Goal: Task Accomplishment & Management: Manage account settings

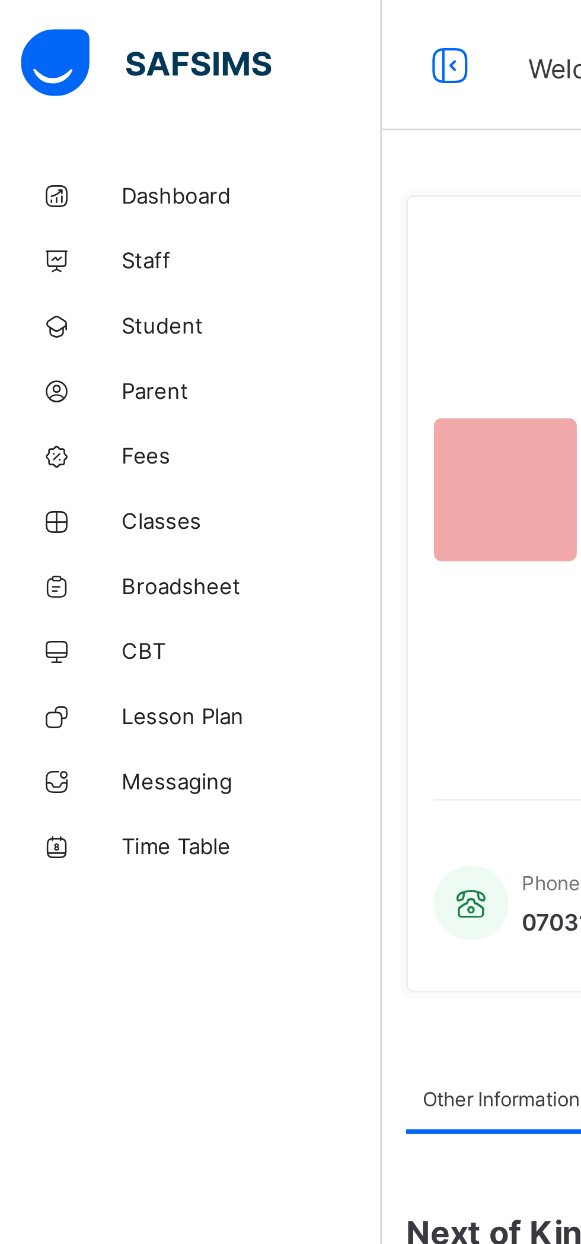
click at [61, 112] on link "Student" at bounding box center [71, 119] width 142 height 24
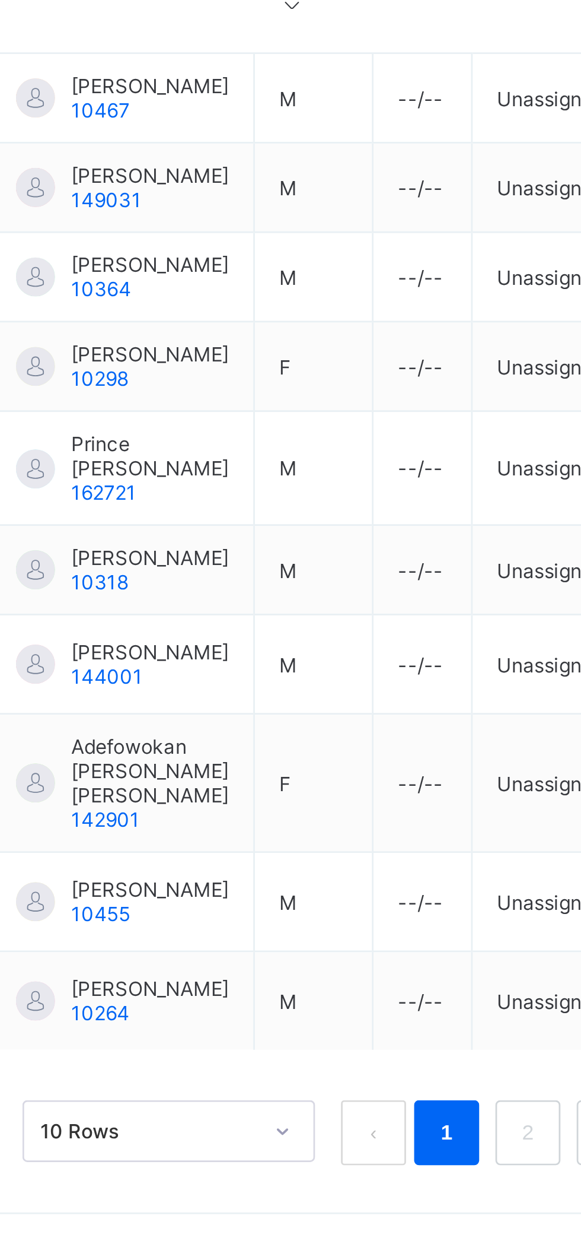
click at [179, 730] on div at bounding box center [180, 723] width 14 height 14
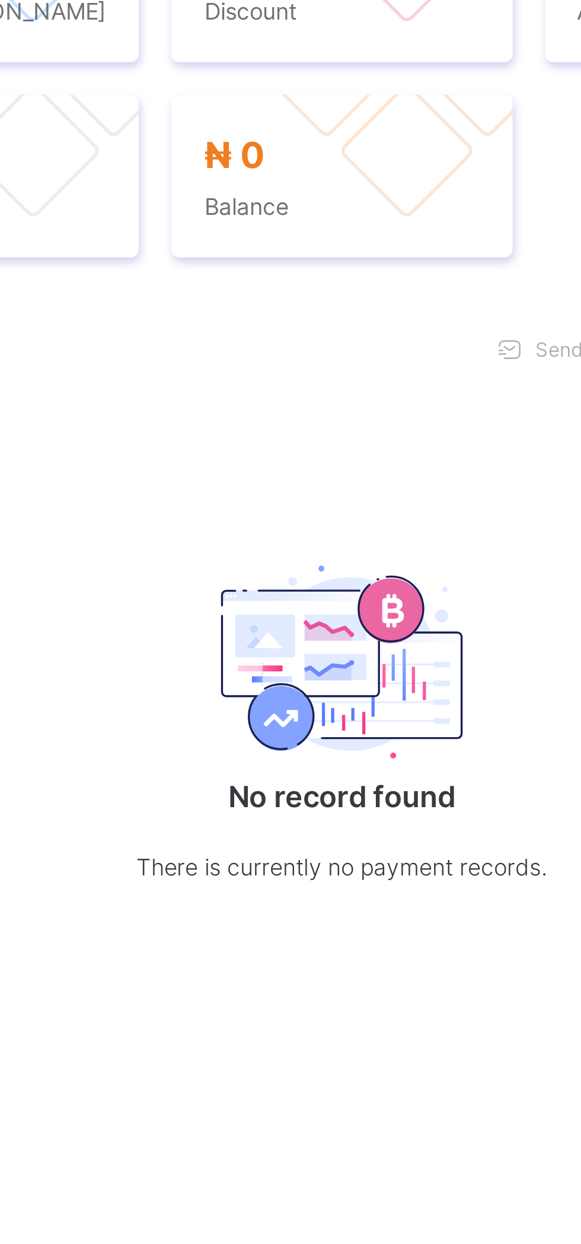
click at [361, 375] on span "Documents" at bounding box center [359, 370] width 38 height 9
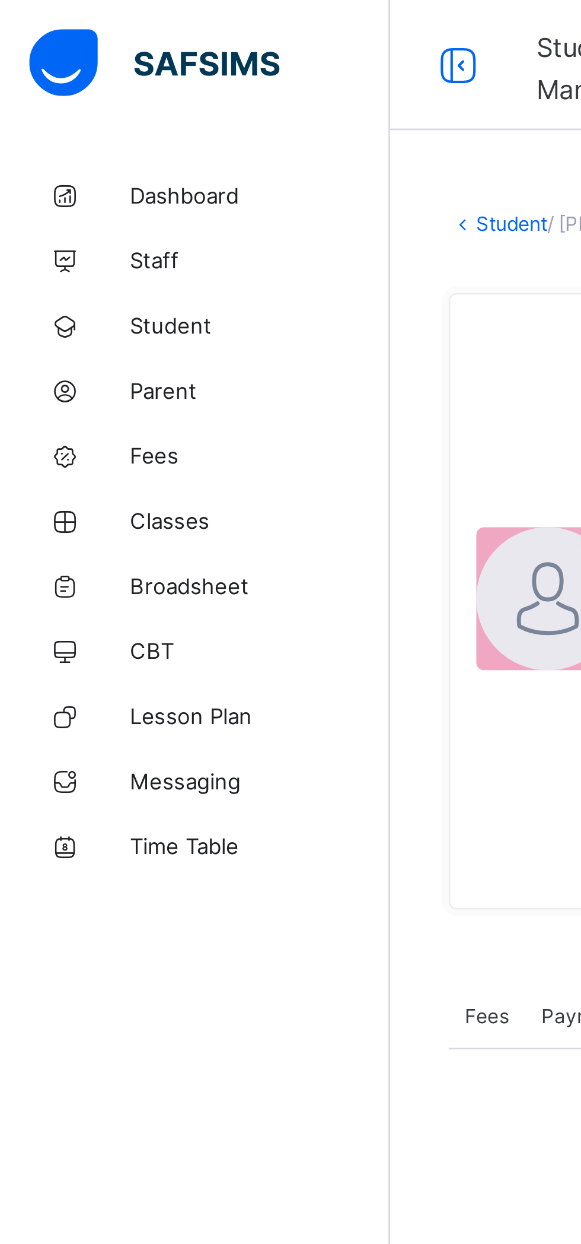
click at [69, 211] on span "Broadsheet" at bounding box center [94, 213] width 95 height 9
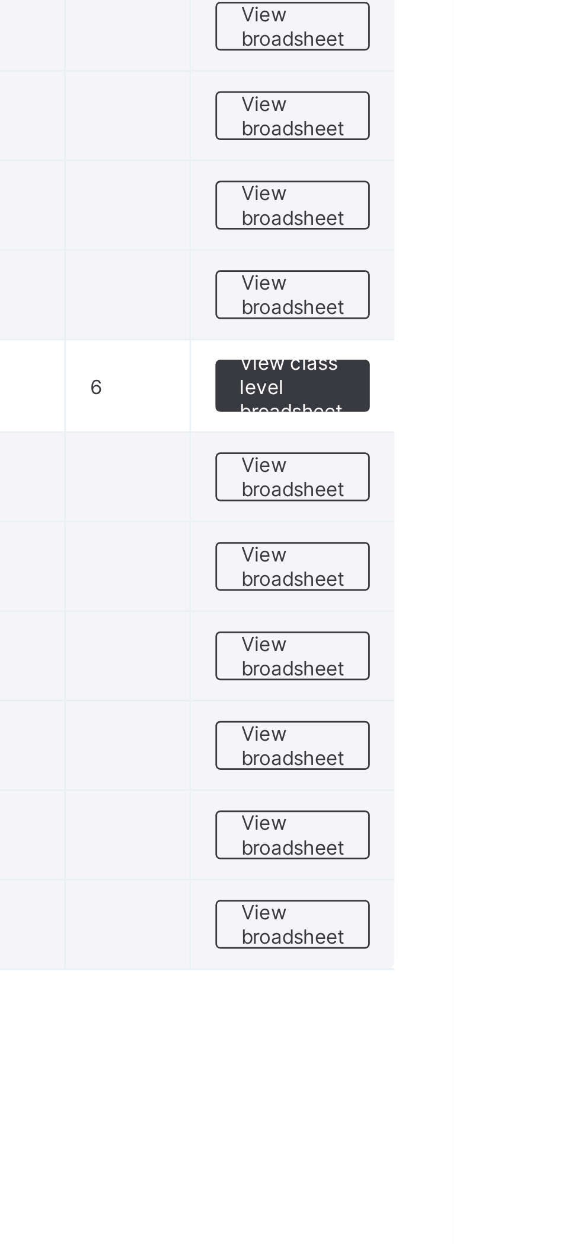
click at [520, 847] on span "View broadsheet" at bounding box center [522, 855] width 37 height 18
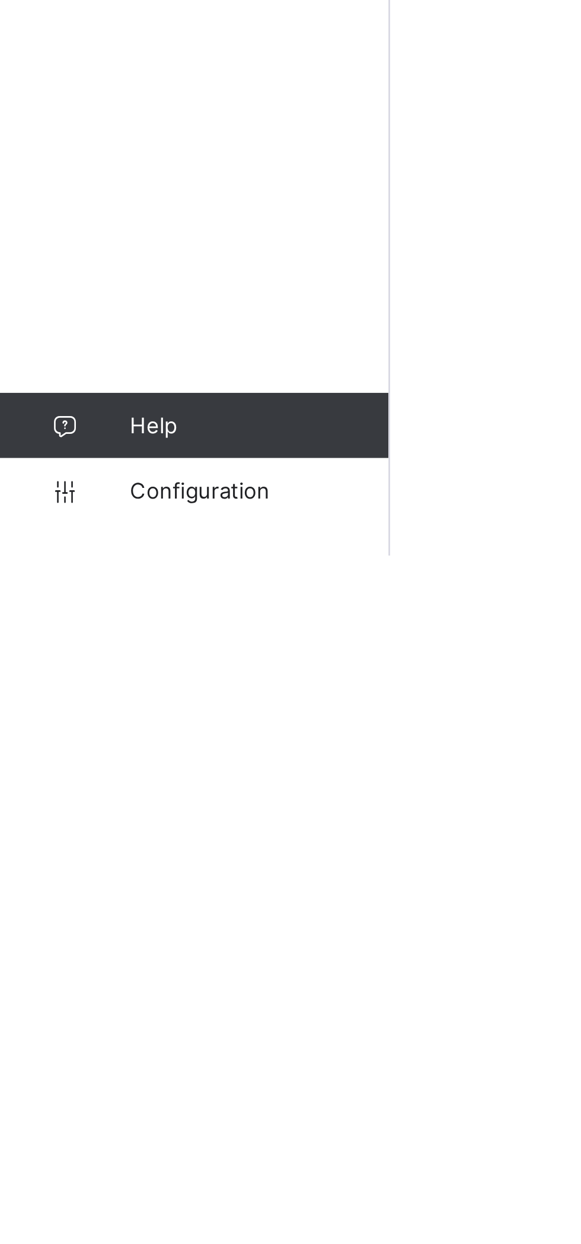
click at [70, 1222] on span "Configuration" at bounding box center [94, 1219] width 94 height 9
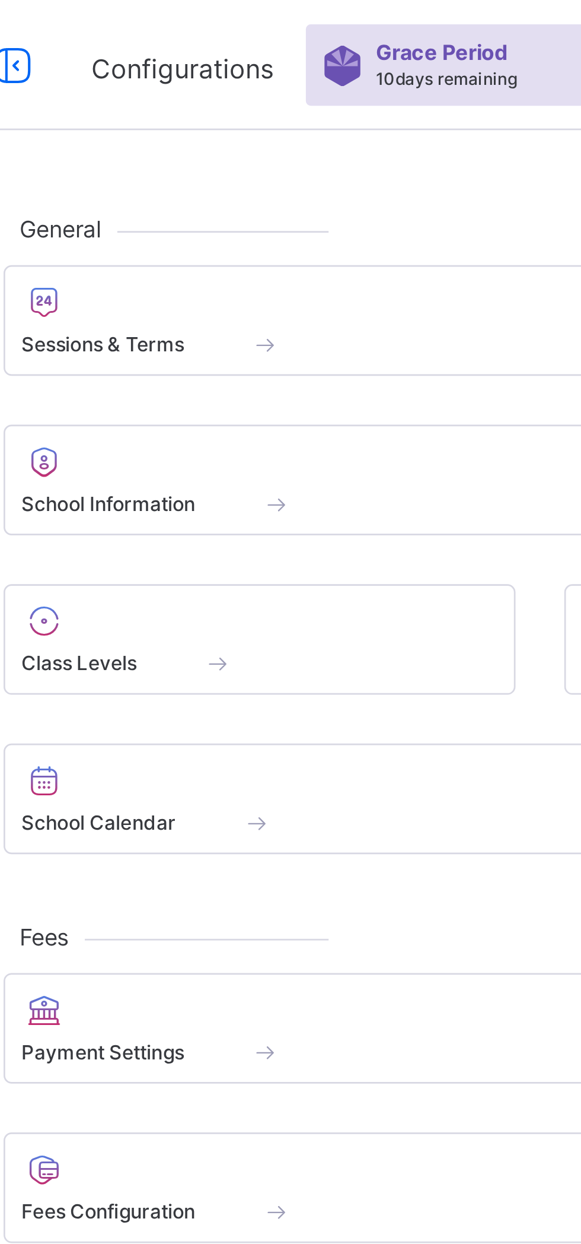
click at [237, 117] on span at bounding box center [282, 118] width 225 height 3
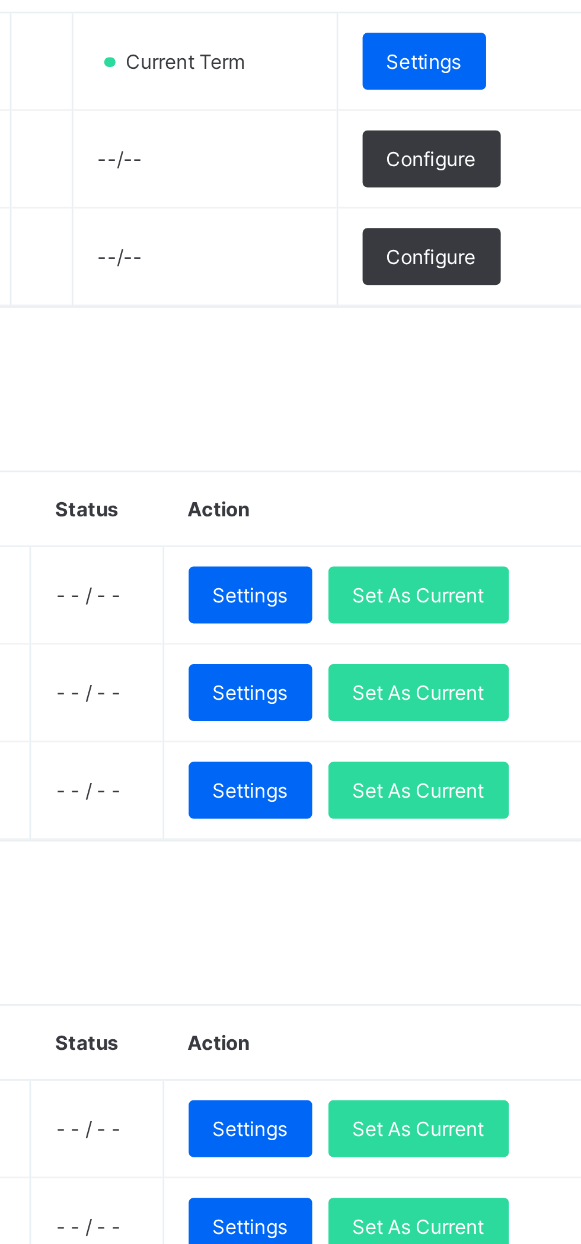
click at [449, 520] on span "Settings" at bounding box center [437, 524] width 27 height 9
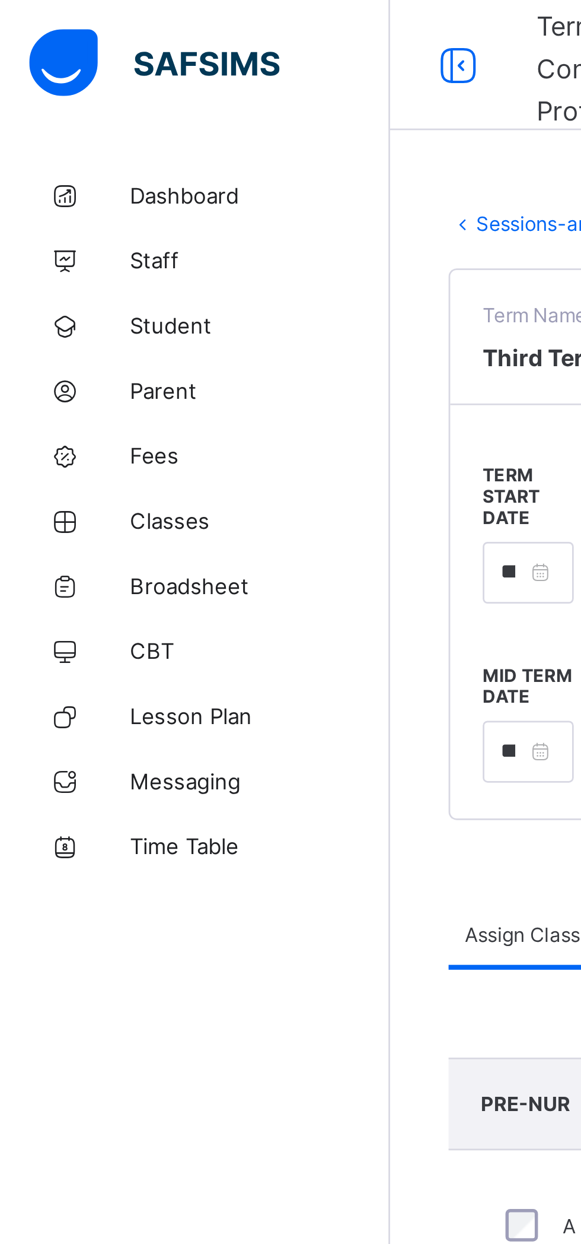
click at [67, 191] on span "Classes" at bounding box center [94, 189] width 95 height 9
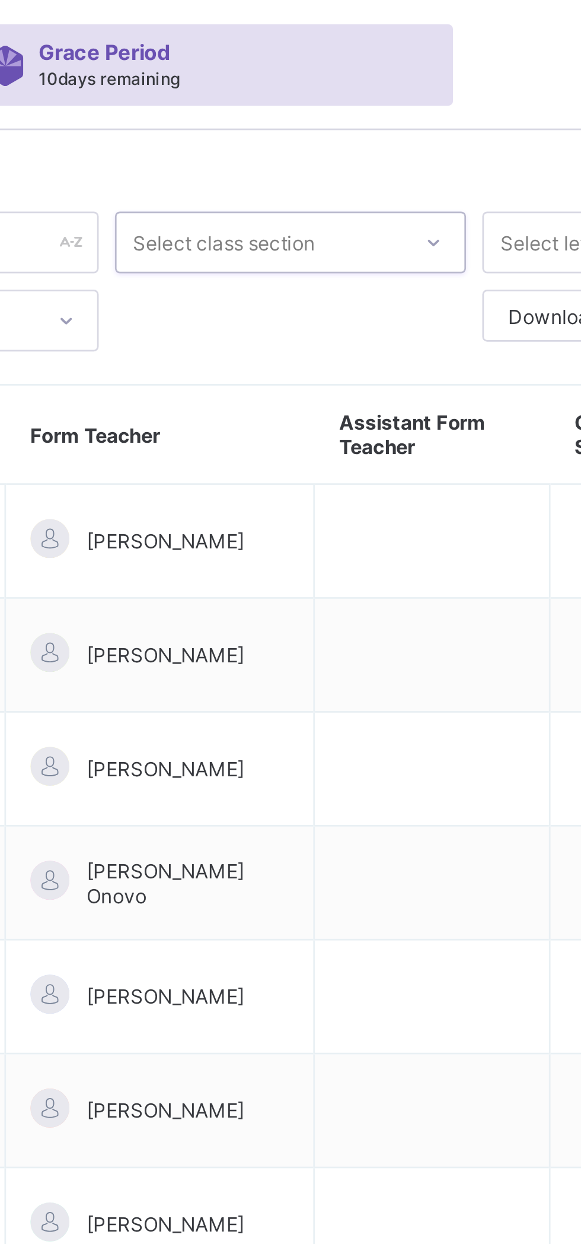
click at [408, 88] on div at bounding box center [414, 88] width 20 height 19
click at [352, 147] on th "Form Teacher" at bounding box center [314, 159] width 113 height 36
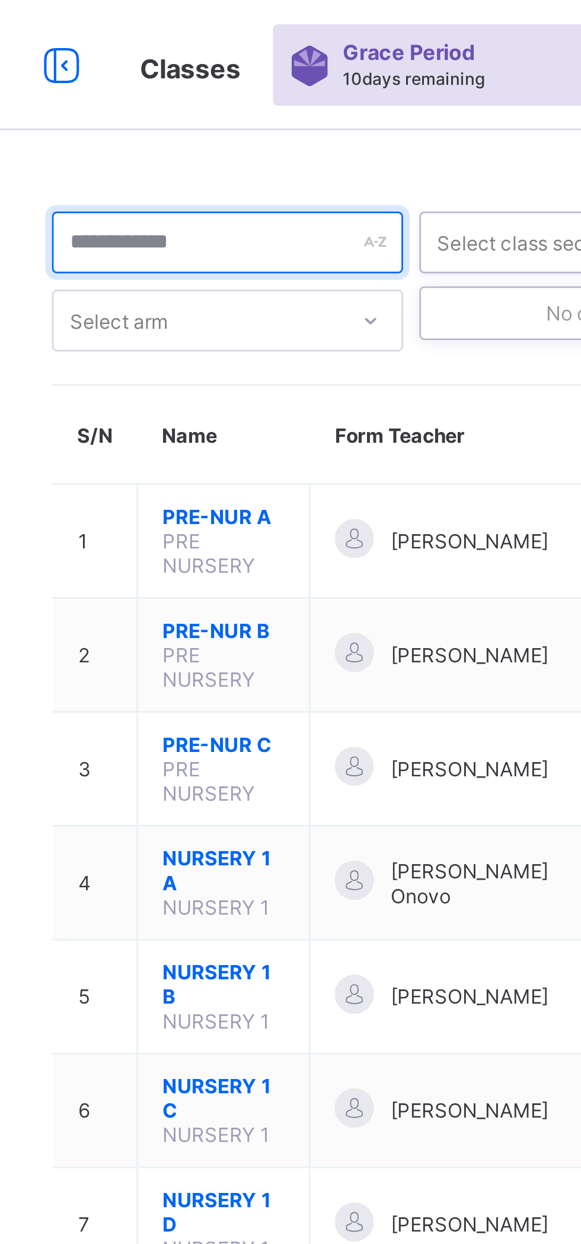
click at [283, 91] on div at bounding box center [228, 88] width 128 height 23
click at [276, 90] on input "text" at bounding box center [228, 88] width 128 height 23
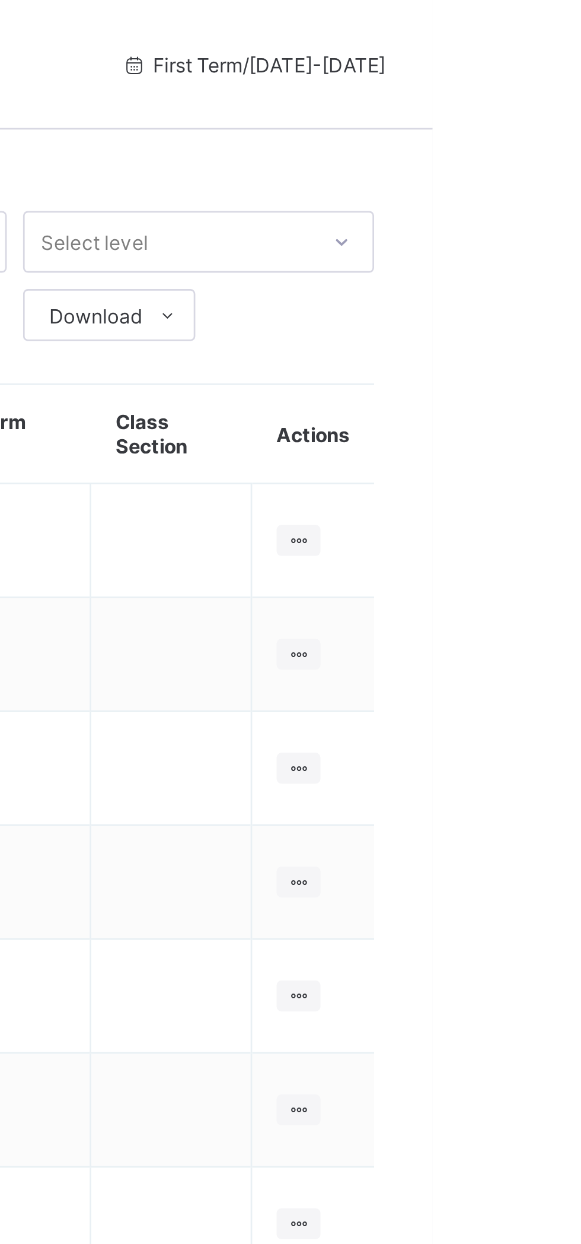
click at [485, 116] on icon at bounding box center [485, 116] width 9 height 8
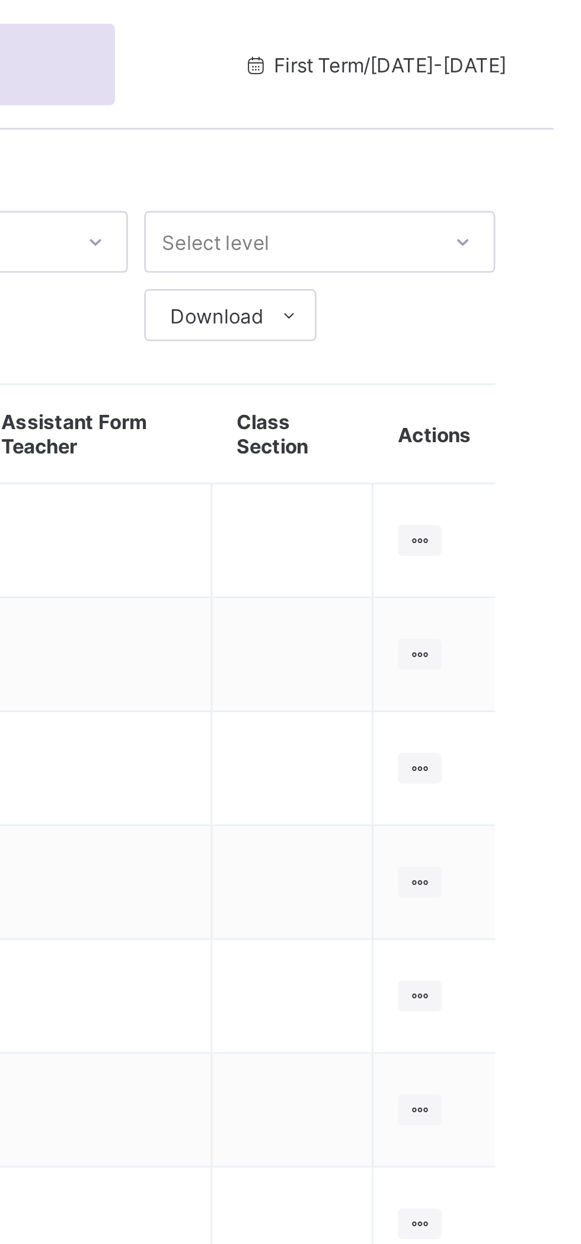
click at [0, 0] on li "Pdf Report" at bounding box center [0, 0] width 0 height 0
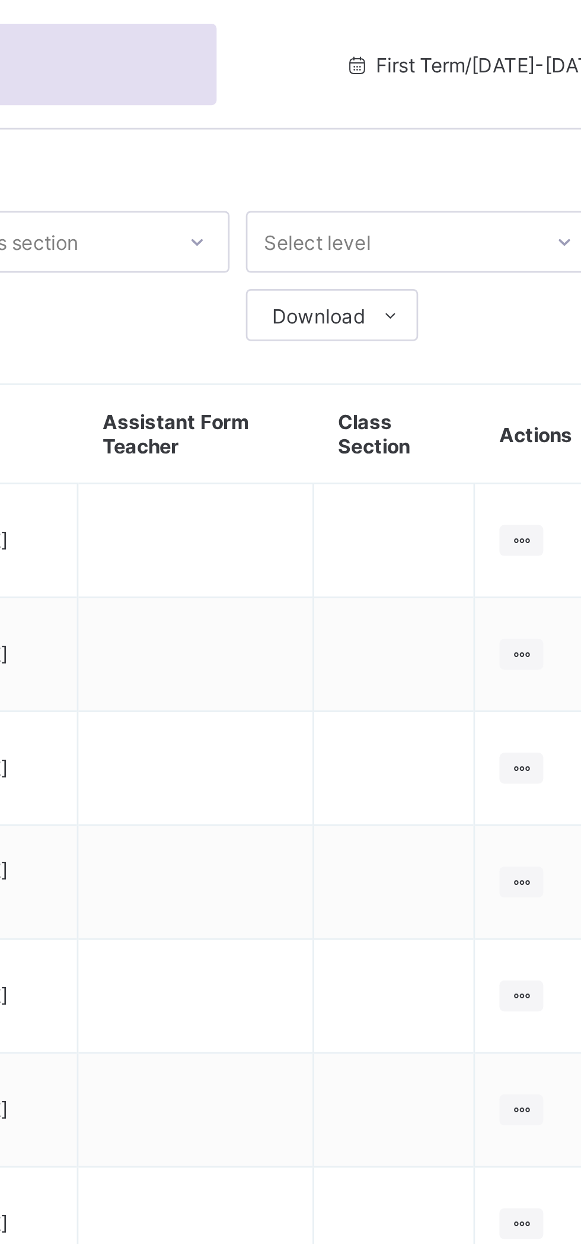
click at [0, 0] on li "Excel Report" at bounding box center [0, 0] width 0 height 0
